Goal: Task Accomplishment & Management: Manage account settings

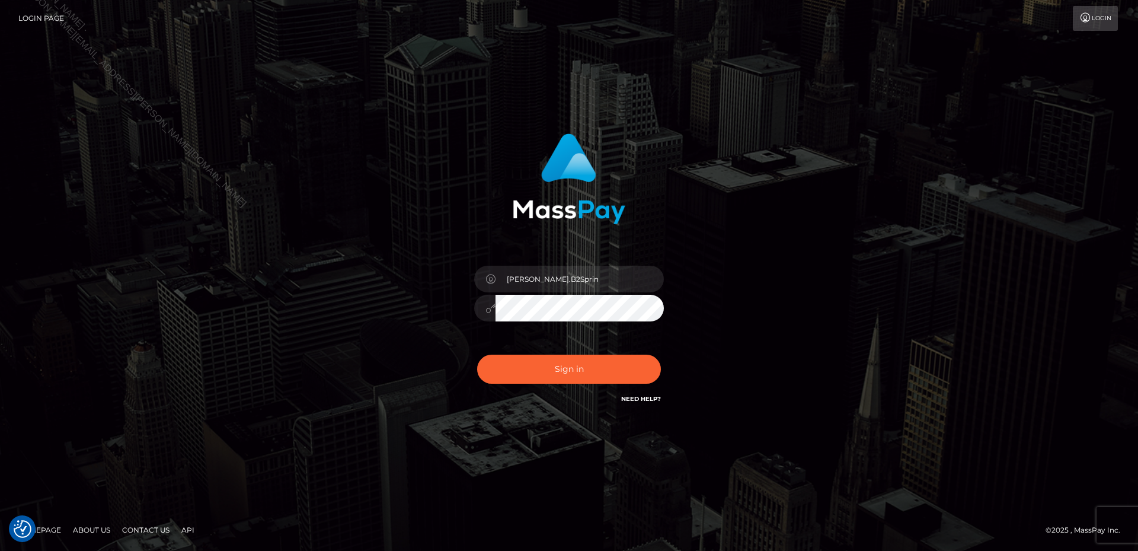
click at [746, 264] on div "David.B2Sprin Sign in" at bounding box center [569, 276] width 676 height 302
click at [618, 373] on button "Sign in" at bounding box center [569, 369] width 184 height 29
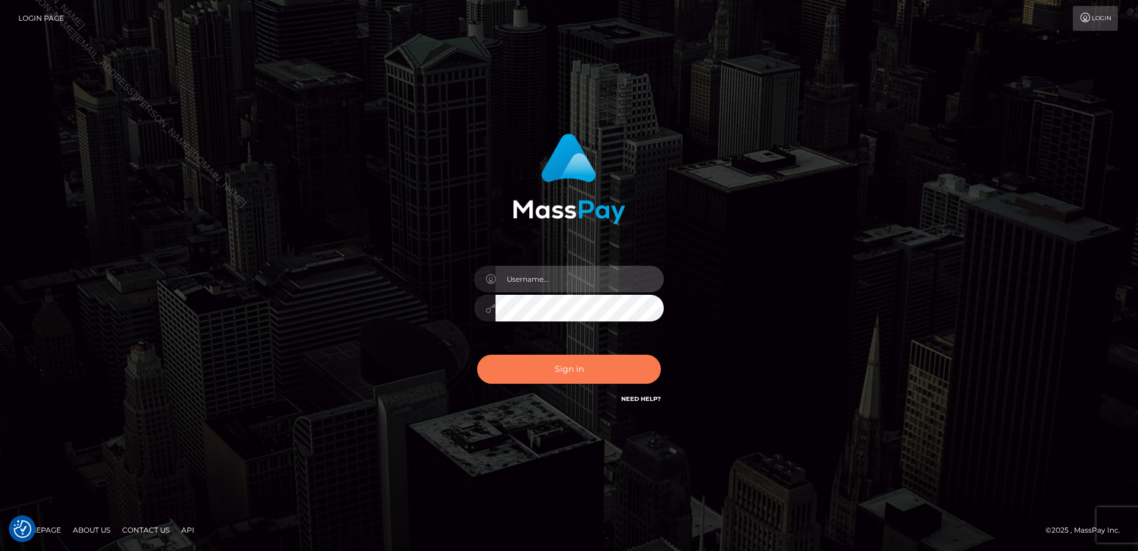
type input "David.B2Sprin"
click at [563, 369] on button "Sign in" at bounding box center [569, 369] width 184 height 29
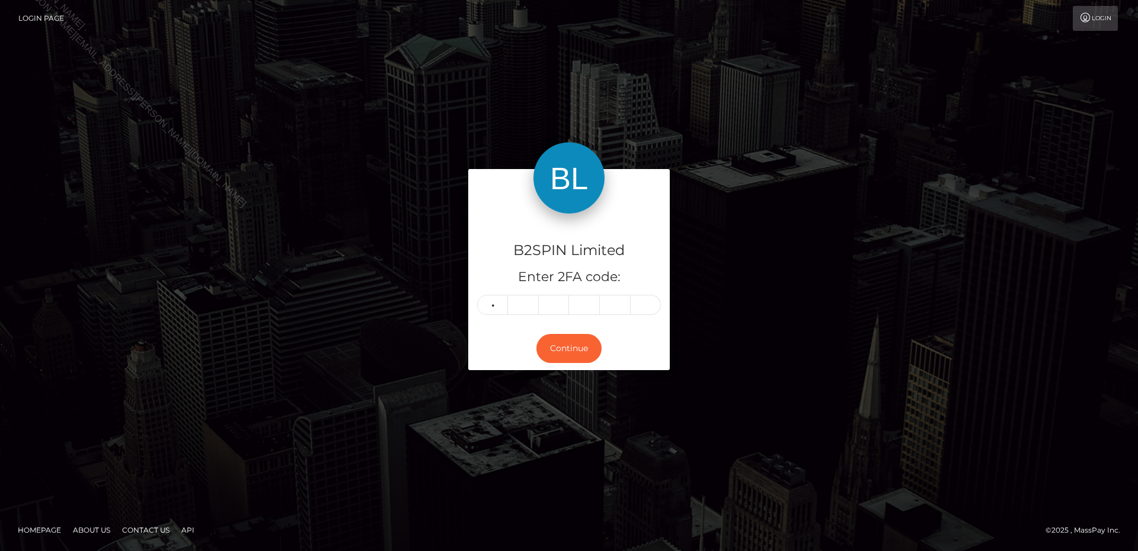
type input "7"
type input "2"
type input "9"
type input "1"
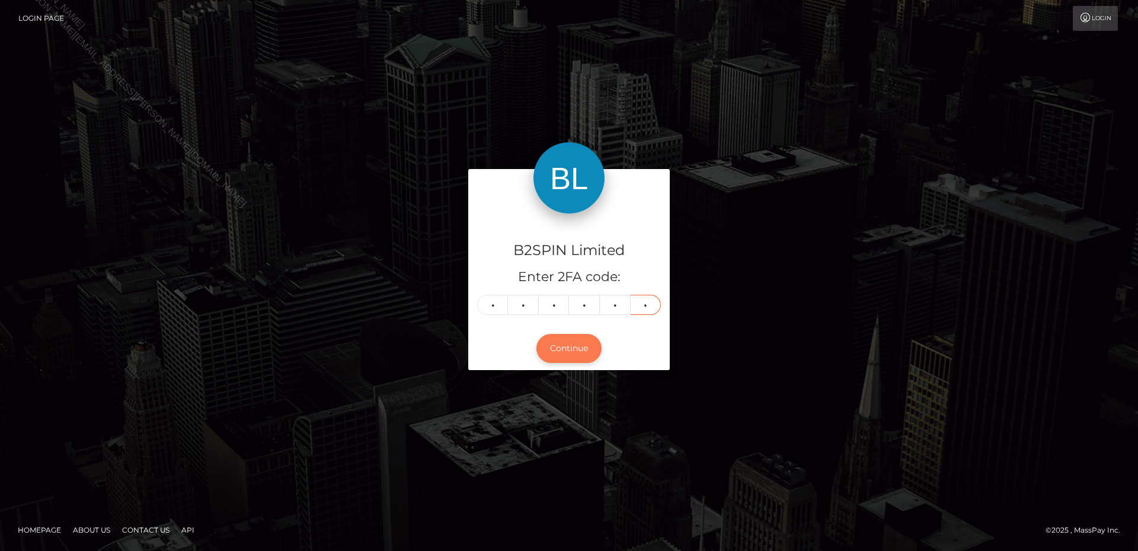
type input "5"
drag, startPoint x: 577, startPoint y: 349, endPoint x: 560, endPoint y: 356, distance: 18.6
click at [577, 346] on button "Continue" at bounding box center [569, 348] width 65 height 29
click at [586, 348] on button "Continue" at bounding box center [569, 348] width 65 height 29
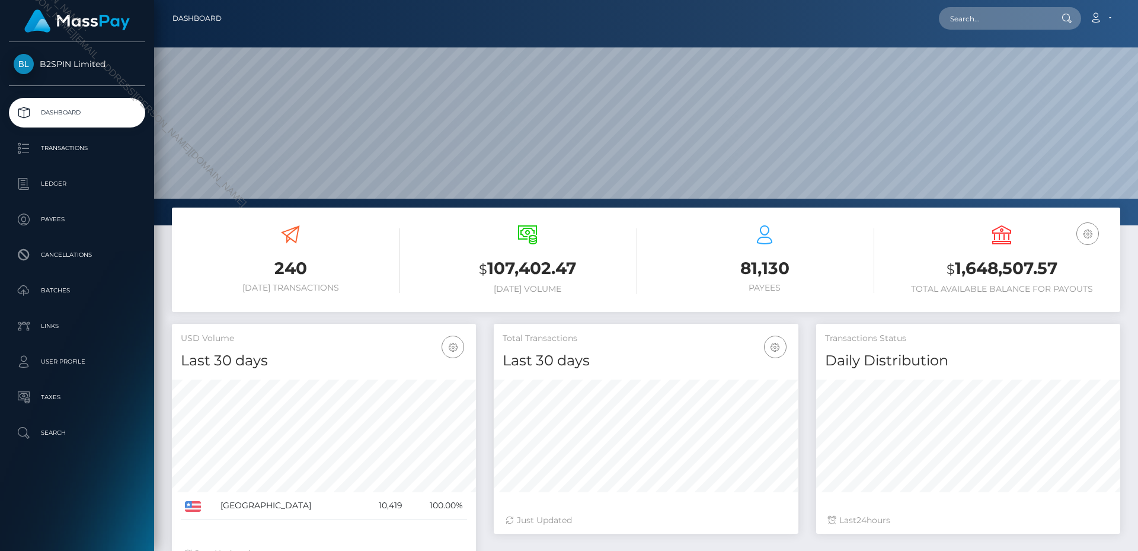
scroll to position [210, 305]
click at [1041, 28] on input "text" at bounding box center [994, 18] width 111 height 23
paste input "1299573828"
type input "1299573828"
click at [908, 20] on div "1299573828 Loading... Loading... Account Edit Profile Logout" at bounding box center [675, 18] width 889 height 25
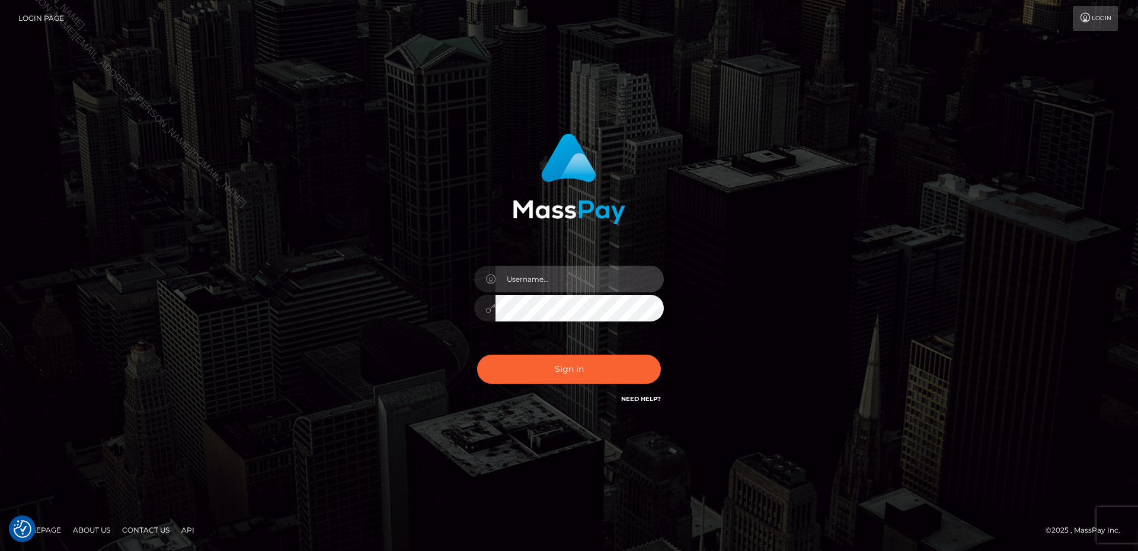
type input "[PERSON_NAME].B2Sprin"
click at [758, 269] on div "David.B2Sprin Sign in" at bounding box center [569, 276] width 676 height 302
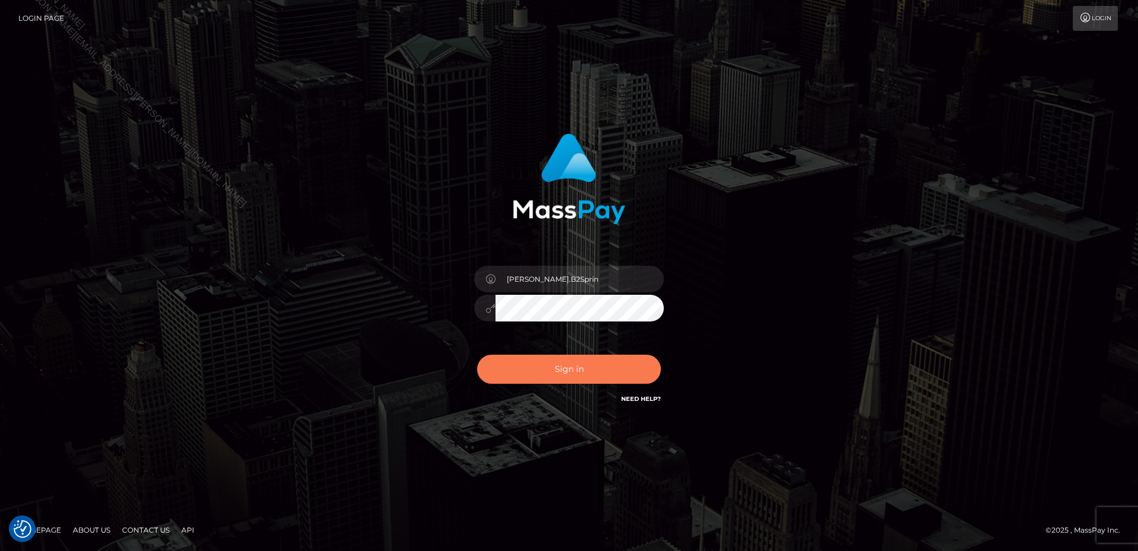
click at [548, 377] on button "Sign in" at bounding box center [569, 369] width 184 height 29
